Goal: Transaction & Acquisition: Obtain resource

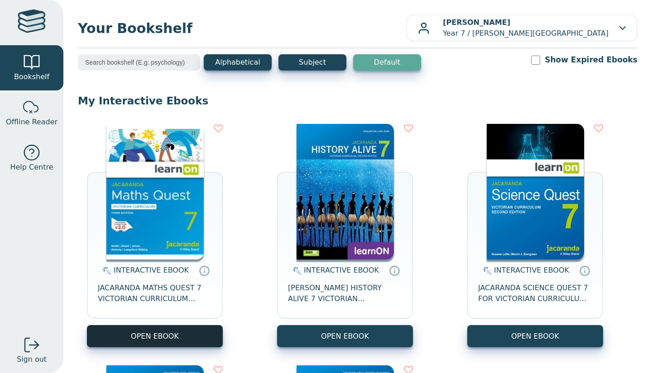
click at [181, 335] on button "OPEN EBOOK" at bounding box center [155, 336] width 136 height 22
click at [194, 330] on button "OPEN EBOOK" at bounding box center [155, 336] width 136 height 22
